Goal: Entertainment & Leisure: Consume media (video, audio)

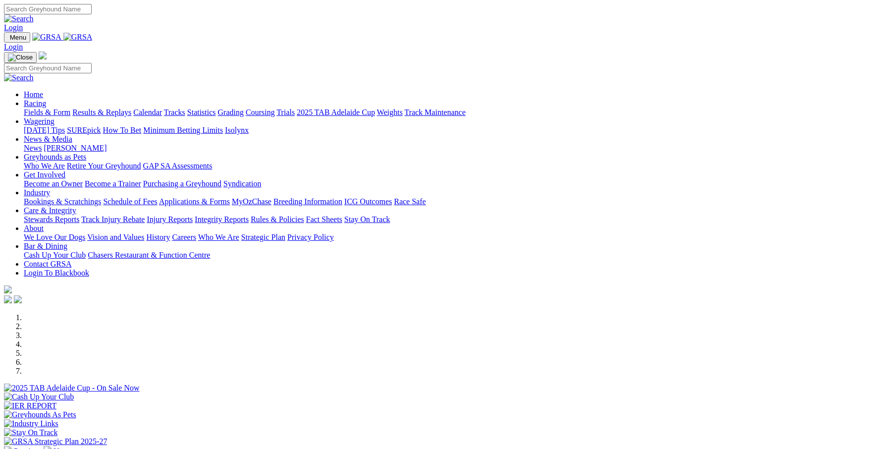
scroll to position [231, 0]
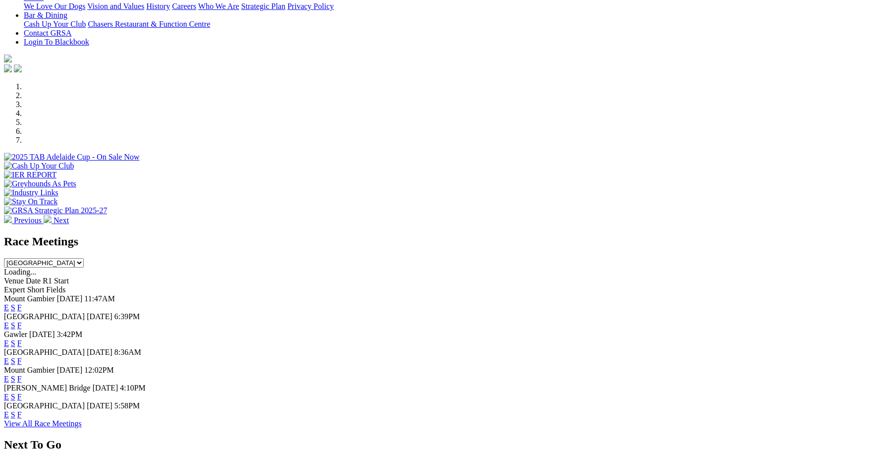
click at [22, 303] on link "F" at bounding box center [19, 307] width 4 height 8
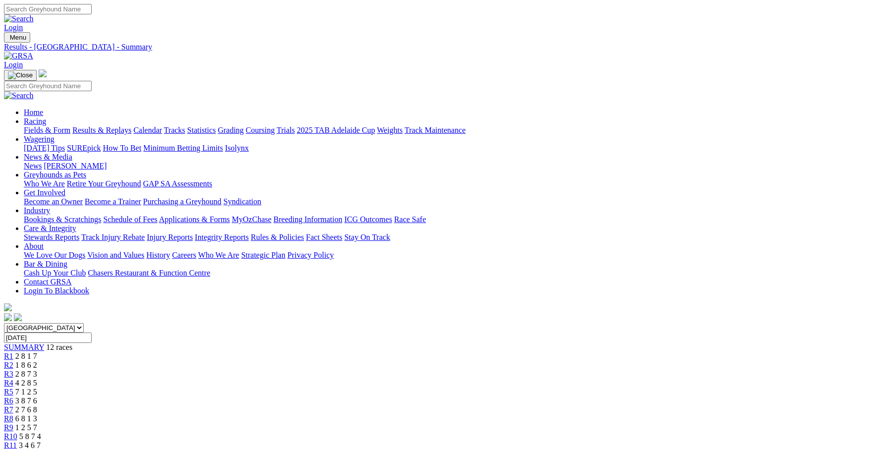
click at [37, 396] on span "3 8 7 6" at bounding box center [26, 400] width 22 height 8
